Goal: Task Accomplishment & Management: Manage account settings

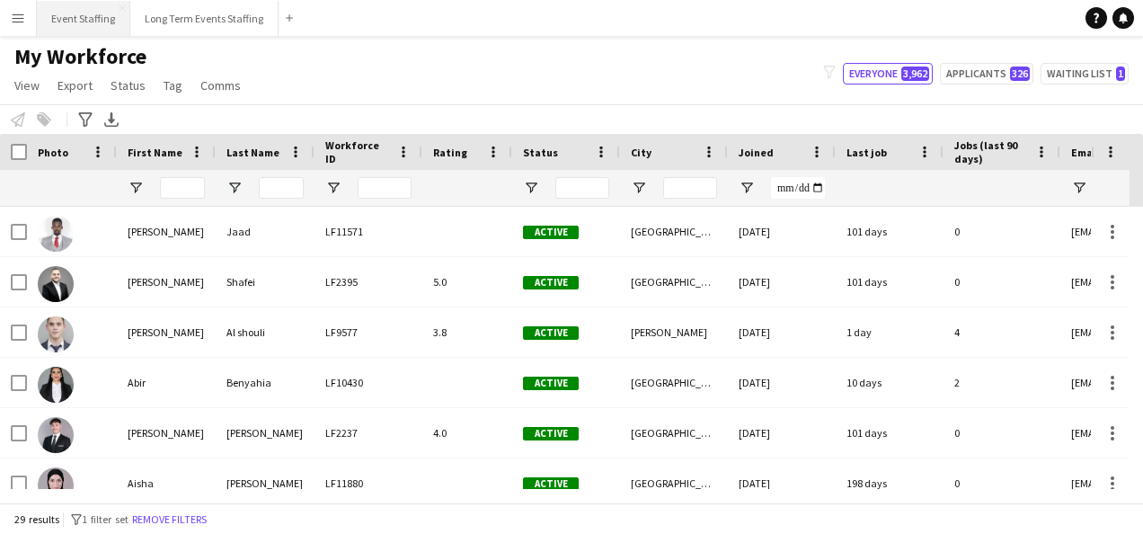
click at [63, 18] on button "Event Staffing Close" at bounding box center [83, 18] width 93 height 35
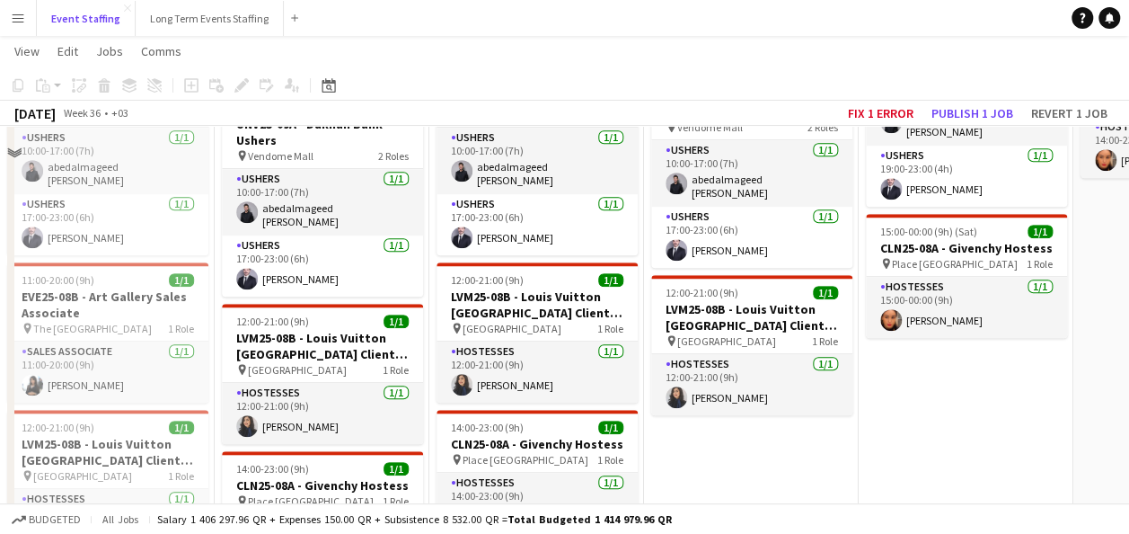
scroll to position [539, 0]
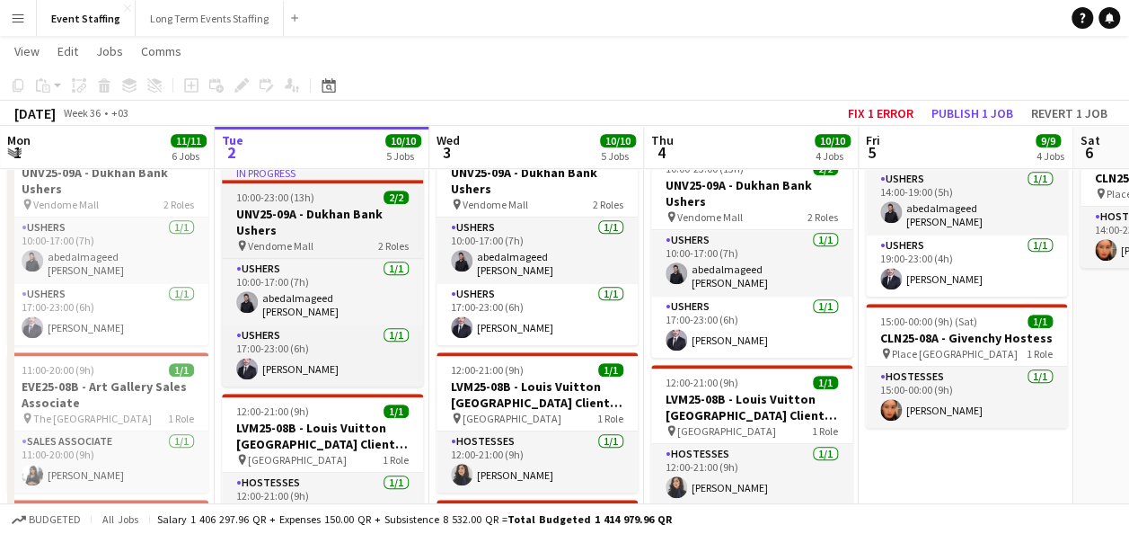
click at [316, 213] on h3 "UNV25-09A - Dukhan Bank Ushers" at bounding box center [322, 222] width 201 height 32
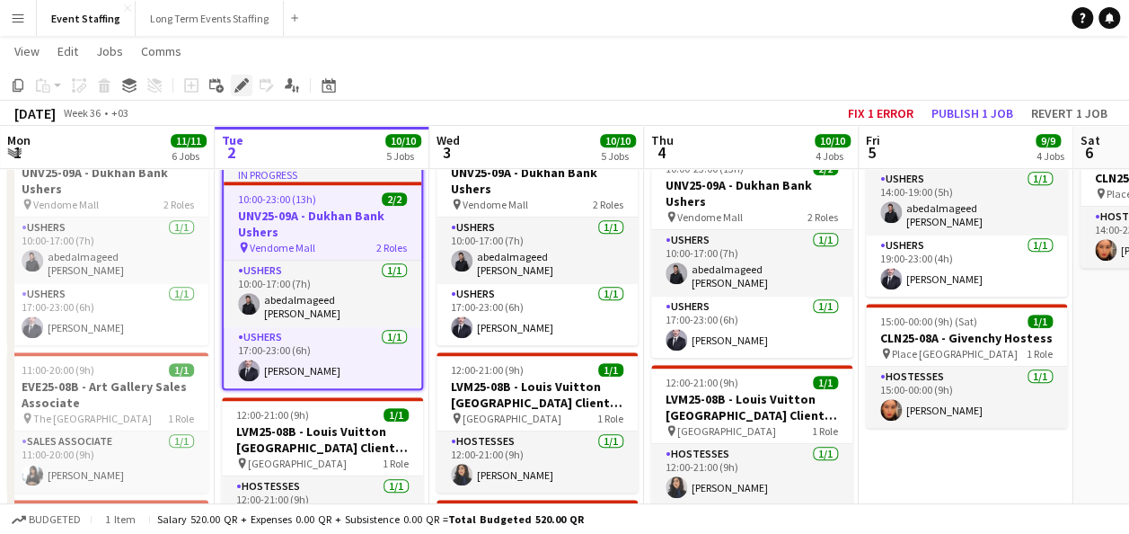
click at [246, 78] on icon "Edit" at bounding box center [241, 85] width 14 height 14
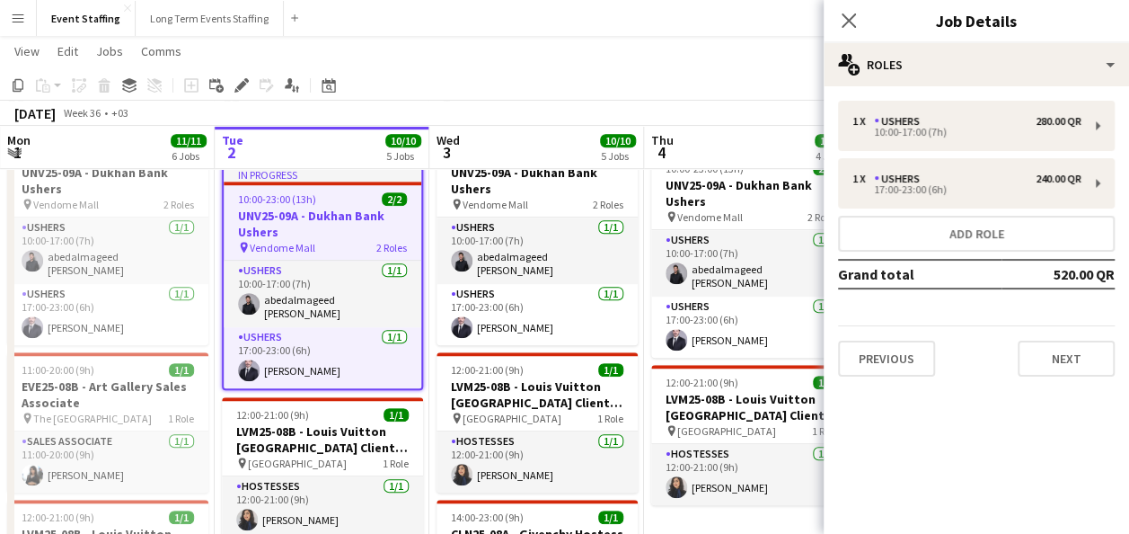
click at [410, 78] on app-toolbar "Copy Paste Paste Ctrl+V Paste with crew Ctrl+Shift+V Paste linked Job [GEOGRAPH…" at bounding box center [564, 85] width 1129 height 31
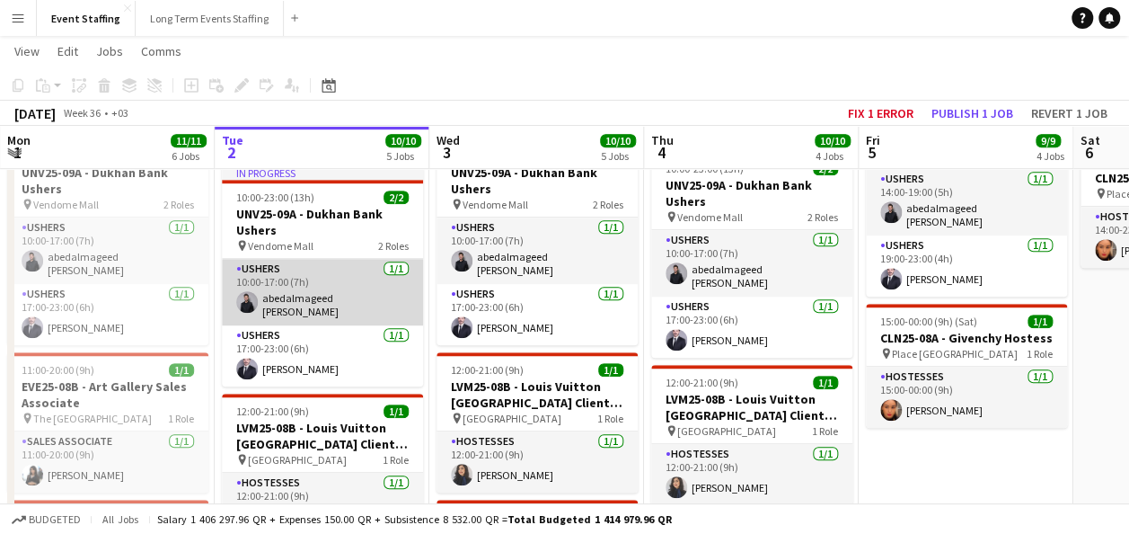
click at [331, 295] on app-card-role "Ushers [DATE] 10:00-17:00 (7h) abedalmageed [PERSON_NAME]" at bounding box center [322, 292] width 201 height 66
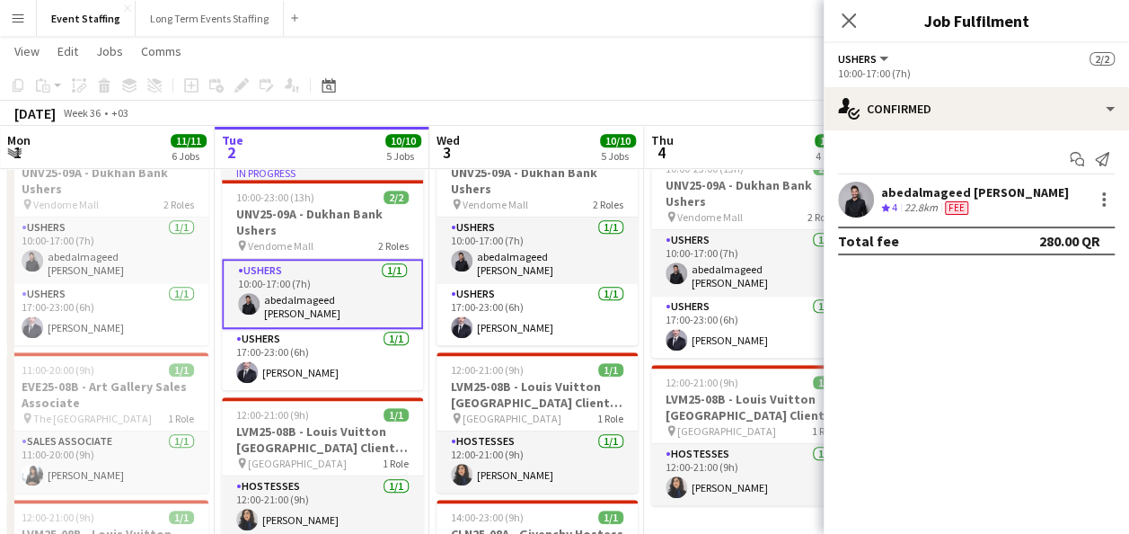
click at [1101, 187] on div "abedalmageed [PERSON_NAME] Crew rating 4 22.8km Fee" at bounding box center [976, 199] width 305 height 36
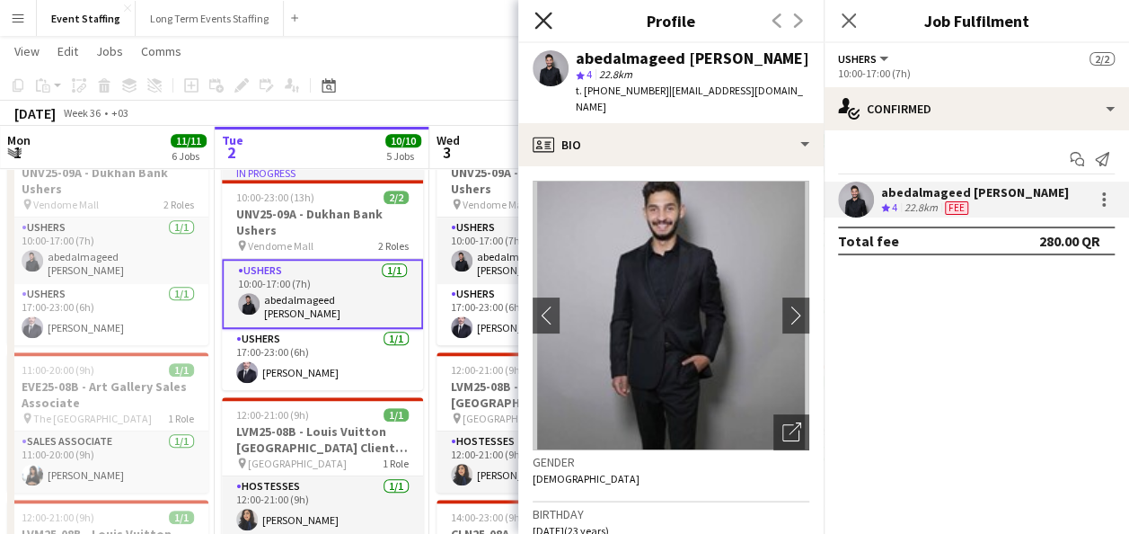
click at [539, 14] on icon "Close pop-in" at bounding box center [542, 20] width 17 height 17
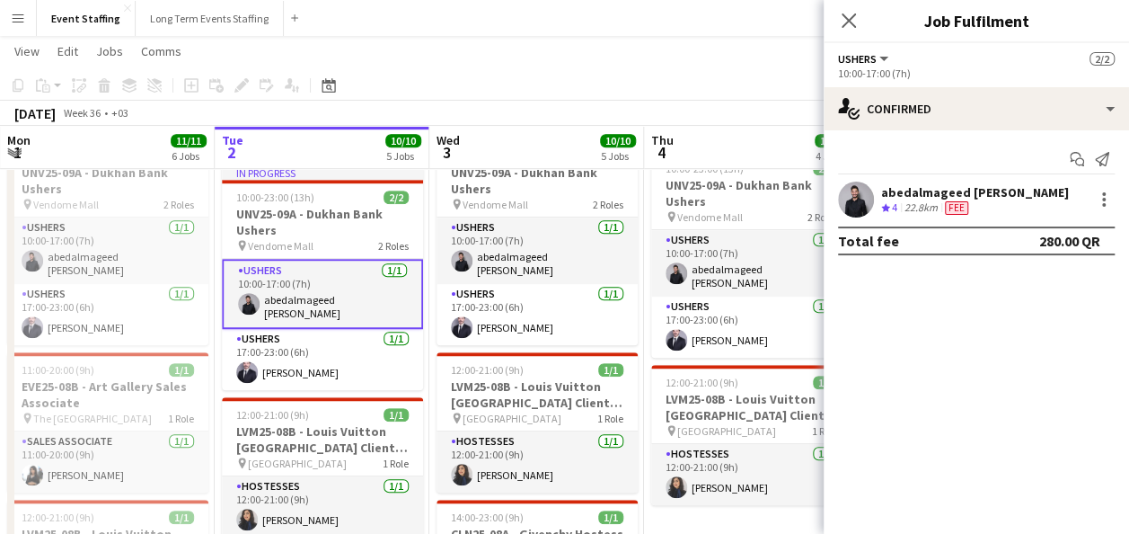
click at [957, 181] on div "abedalmageed [PERSON_NAME] Crew rating 4 22.8km Fee" at bounding box center [976, 199] width 305 height 36
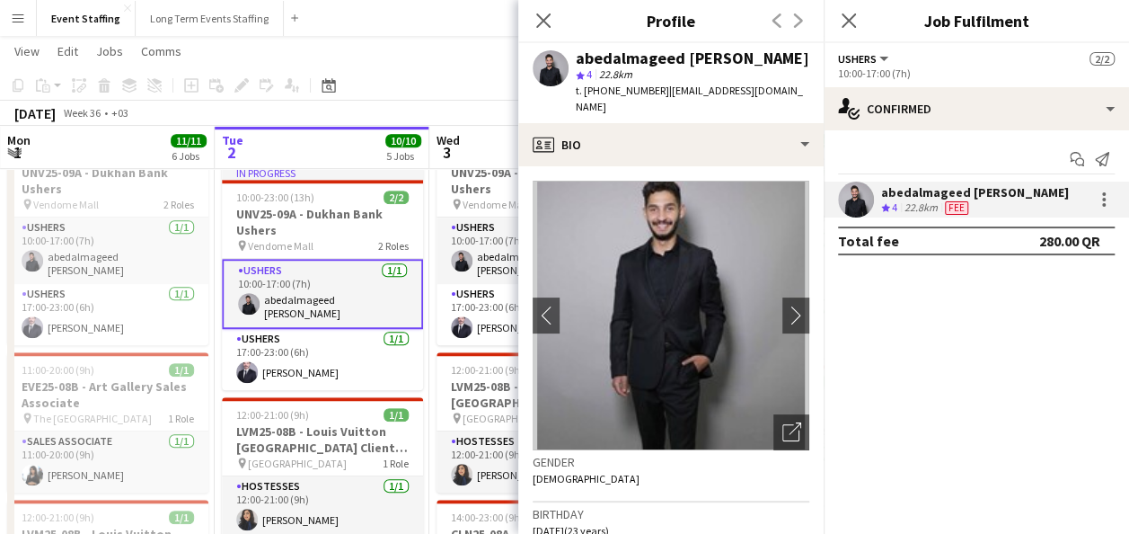
click at [530, 23] on div "Close pop-in" at bounding box center [543, 20] width 50 height 41
click at [540, 23] on icon at bounding box center [542, 20] width 17 height 17
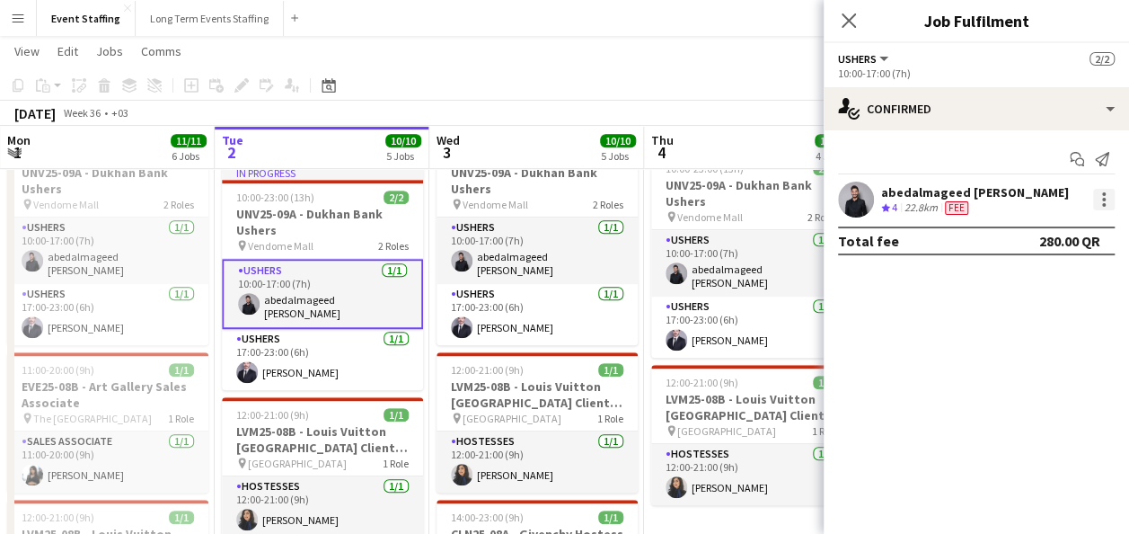
click at [1106, 203] on div at bounding box center [1104, 200] width 22 height 22
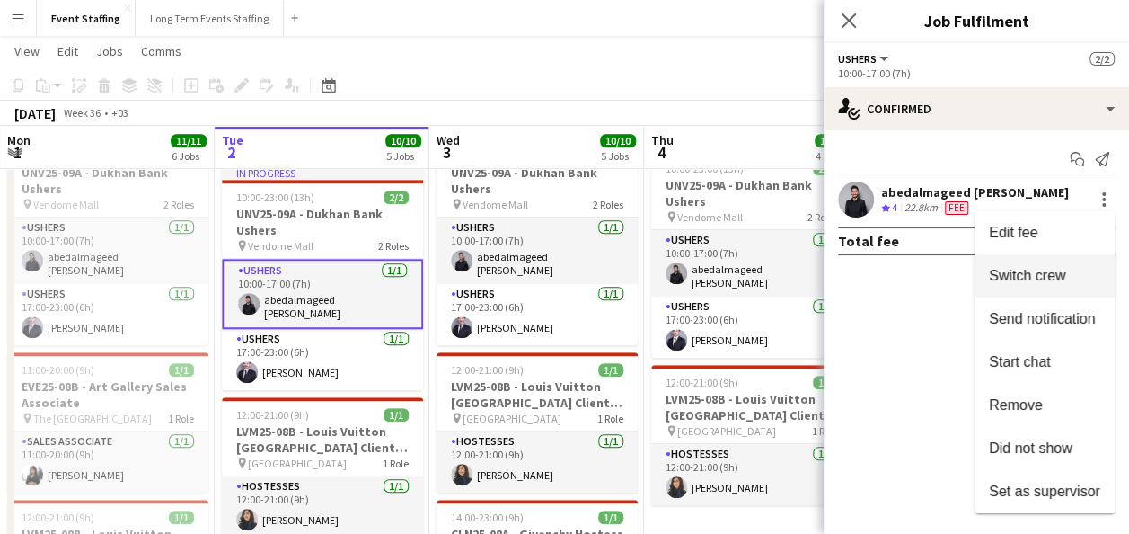
click at [1095, 270] on span "Switch crew" at bounding box center [1044, 276] width 111 height 16
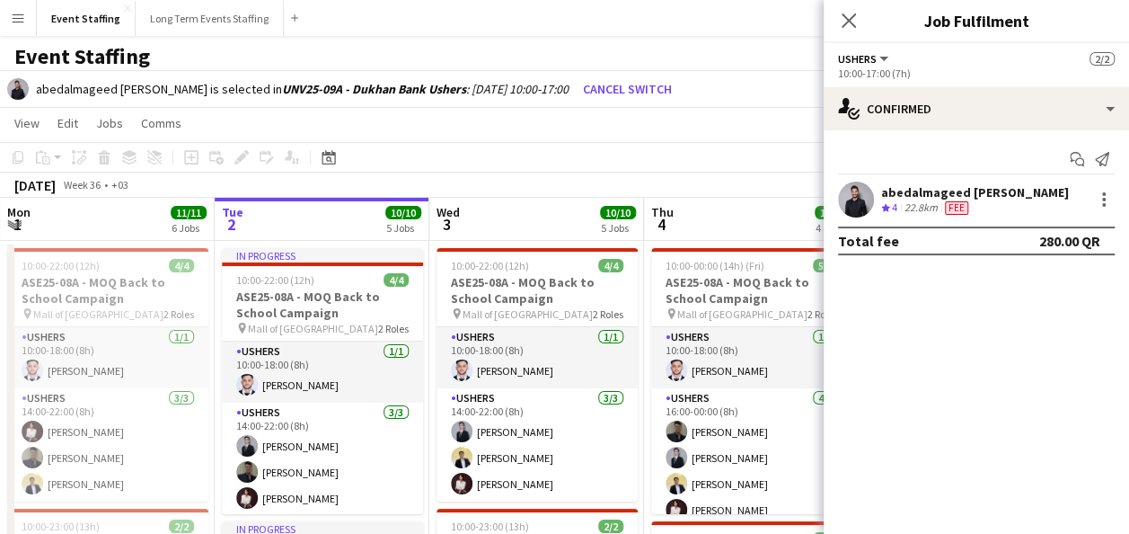
scroll to position [1, 0]
click at [853, 22] on icon "Close pop-in" at bounding box center [848, 20] width 17 height 17
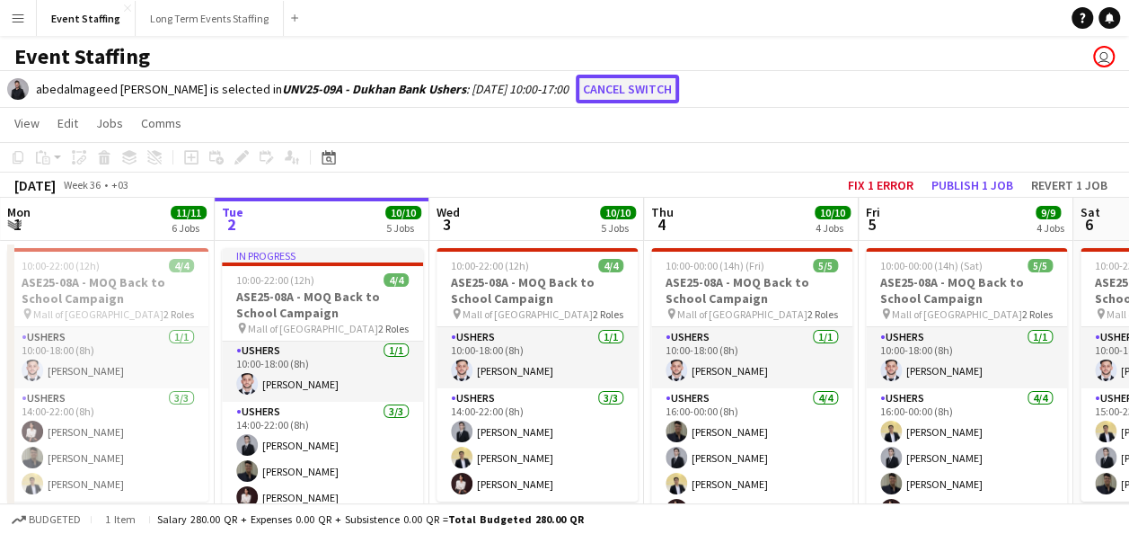
click at [627, 93] on button "Cancel switch" at bounding box center [627, 89] width 103 height 29
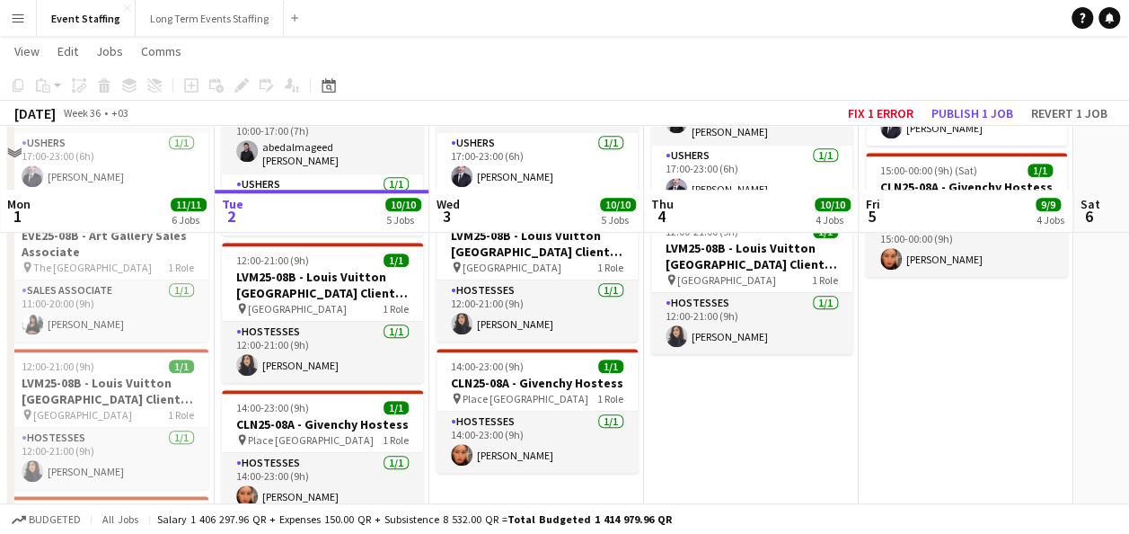
scroll to position [675, 0]
